Goal: Task Accomplishment & Management: Use online tool/utility

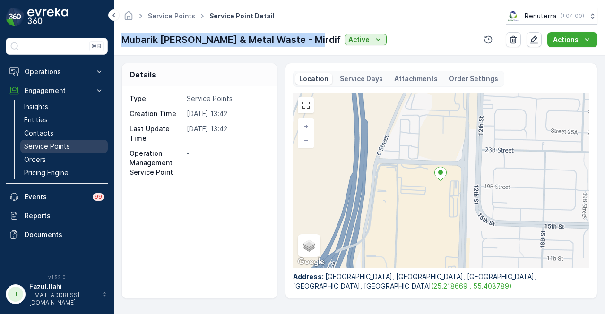
click at [75, 146] on link "Service Points" at bounding box center [63, 146] width 87 height 13
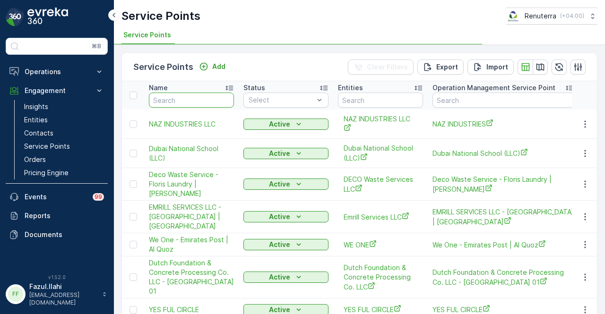
click at [198, 94] on input "text" at bounding box center [191, 100] width 85 height 15
type input "al"
click at [198, 94] on input "al n" at bounding box center [191, 100] width 85 height 15
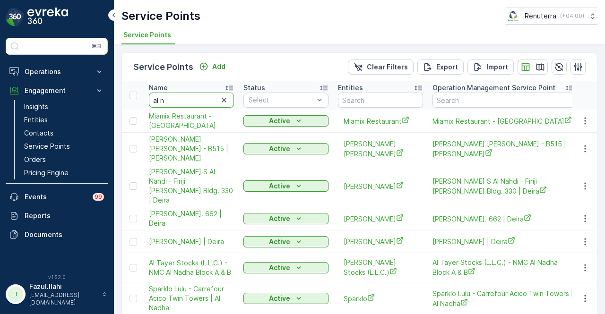
click at [198, 101] on input "al n" at bounding box center [191, 100] width 85 height 15
type input "al najma"
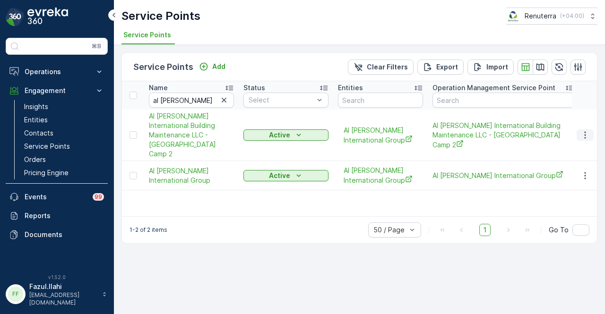
click at [589, 130] on icon "button" at bounding box center [584, 134] width 9 height 9
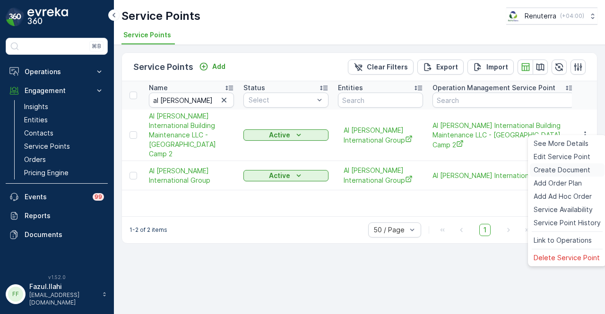
click at [584, 167] on span "Create Document" at bounding box center [561, 169] width 57 height 9
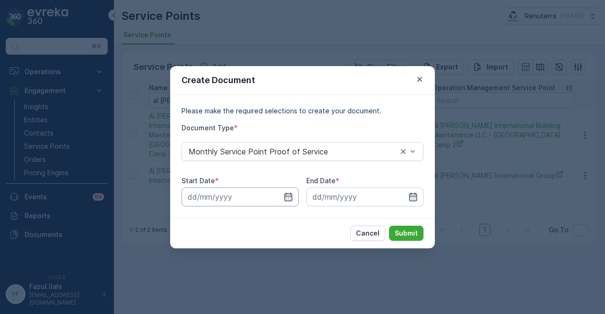
click at [281, 189] on input at bounding box center [239, 197] width 117 height 19
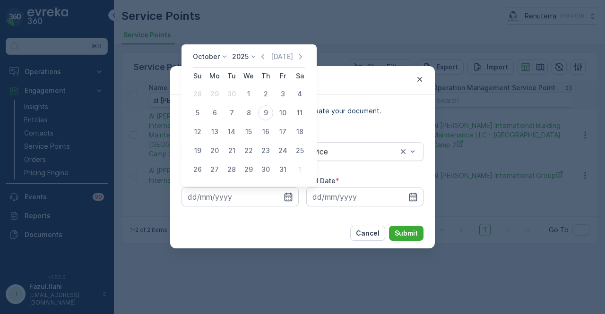
click at [271, 56] on div "Today" at bounding box center [281, 56] width 47 height 9
click at [266, 58] on icon "button" at bounding box center [262, 56] width 9 height 9
click at [215, 100] on div "1" at bounding box center [214, 93] width 15 height 15
type input "01.09.2025"
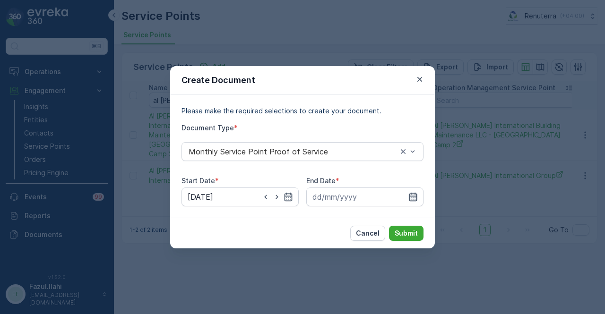
click at [416, 193] on icon "button" at bounding box center [413, 196] width 8 height 9
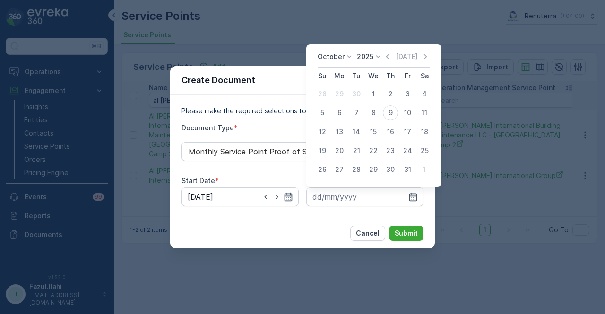
drag, startPoint x: 390, startPoint y: 60, endPoint x: 380, endPoint y: 76, distance: 19.5
click at [390, 61] on icon "button" at bounding box center [387, 56] width 9 height 9
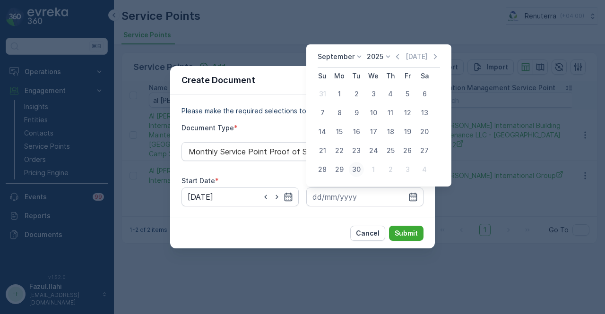
click at [356, 173] on div "30" at bounding box center [356, 169] width 15 height 15
type input "30.09.2025"
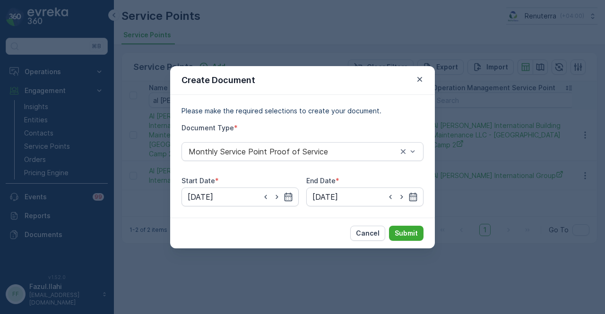
click at [421, 247] on div "Cancel Submit" at bounding box center [302, 233] width 265 height 31
click at [412, 230] on p "Submit" at bounding box center [406, 233] width 23 height 9
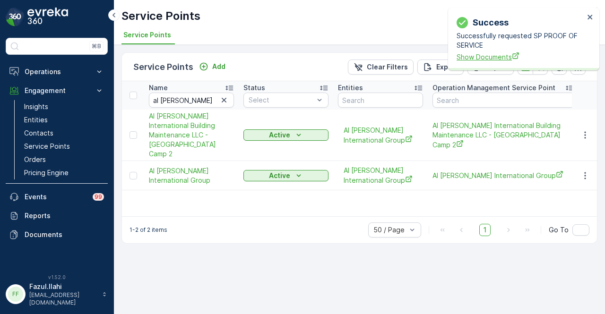
click at [474, 55] on span "Show Documents" at bounding box center [520, 57] width 128 height 10
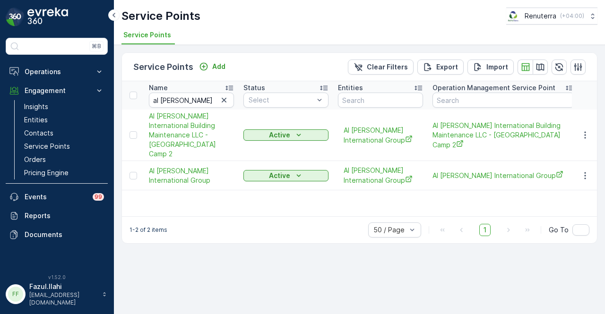
click at [241, 53] on div "Service Points Add Clear Filters Export Import" at bounding box center [359, 67] width 475 height 28
click at [73, 146] on link "Service Points" at bounding box center [63, 146] width 87 height 13
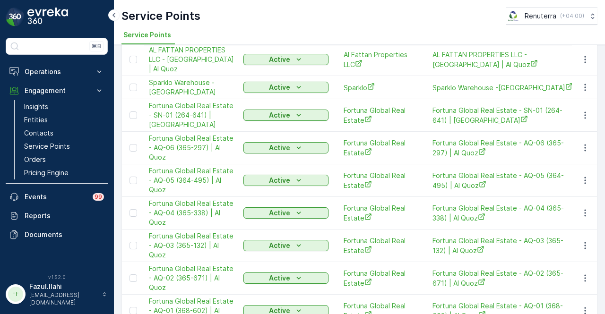
scroll to position [1323, 0]
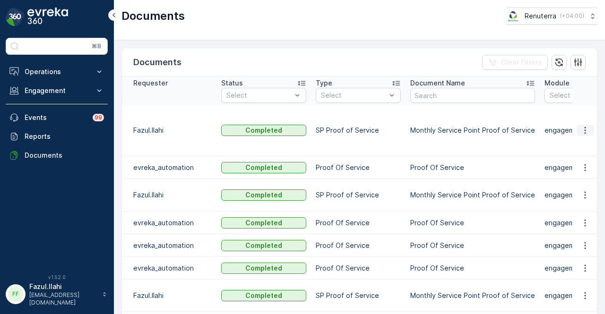
click at [584, 127] on icon "button" at bounding box center [584, 130] width 1 height 7
click at [580, 143] on span "See Details" at bounding box center [582, 138] width 36 height 9
